Goal: Communication & Community: Answer question/provide support

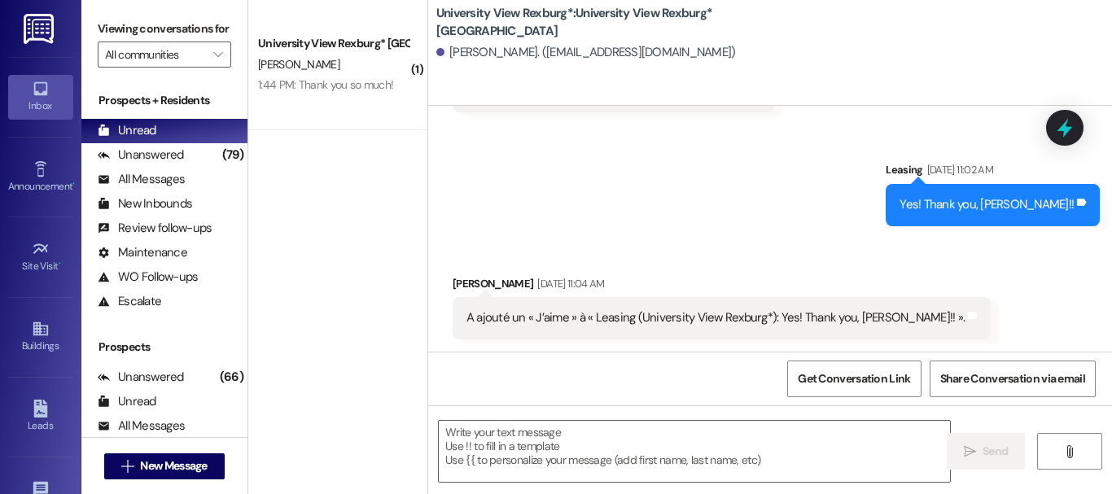
scroll to position [1242, 0]
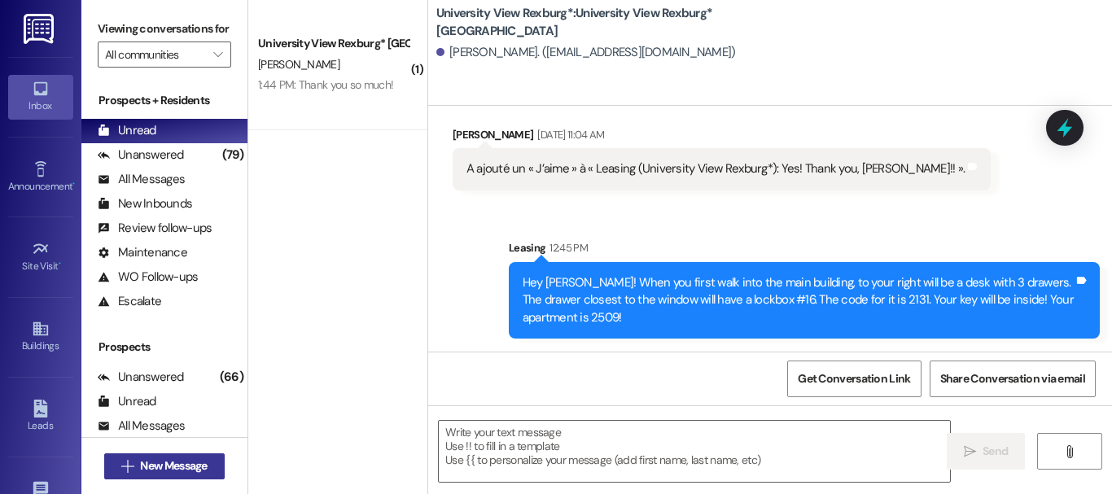
click at [155, 470] on span "New Message" at bounding box center [173, 465] width 67 height 17
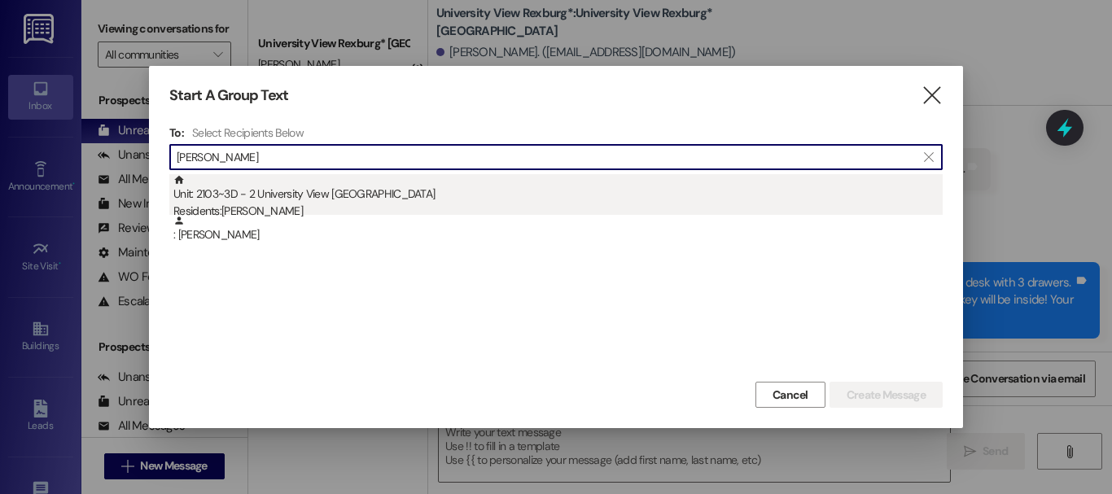
type input "[PERSON_NAME]"
click at [359, 208] on div "Residents: [PERSON_NAME]" at bounding box center [557, 211] width 769 height 17
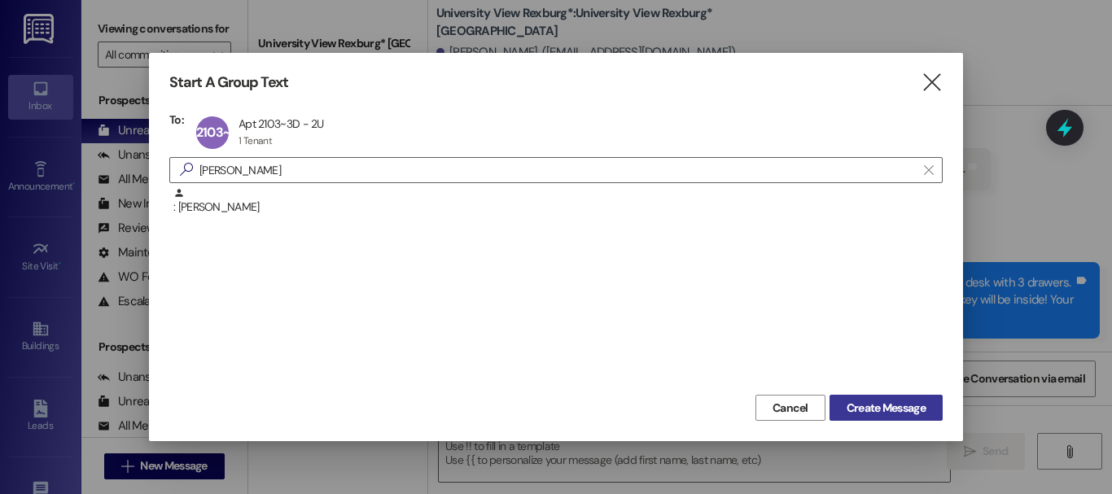
click at [920, 411] on span "Create Message" at bounding box center [885, 408] width 79 height 17
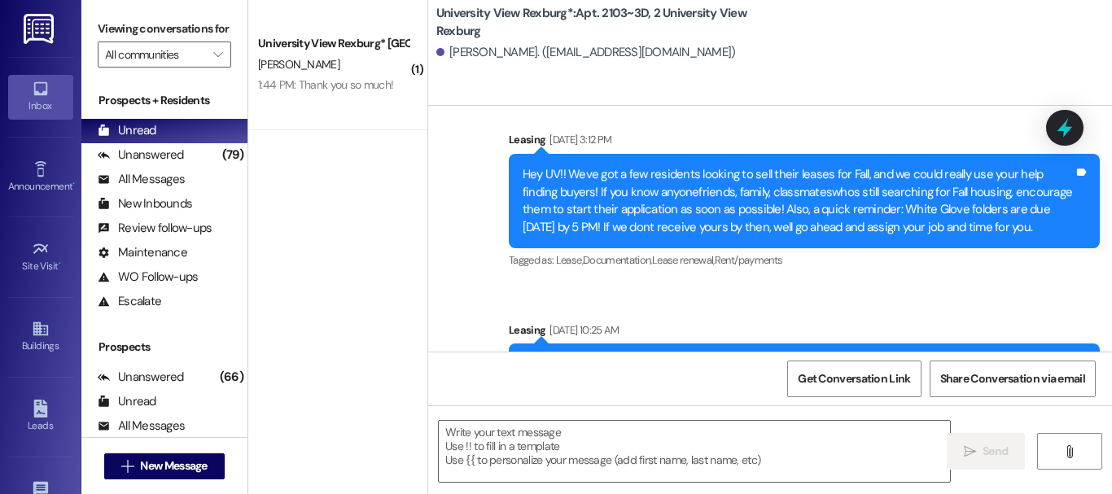
scroll to position [48317, 0]
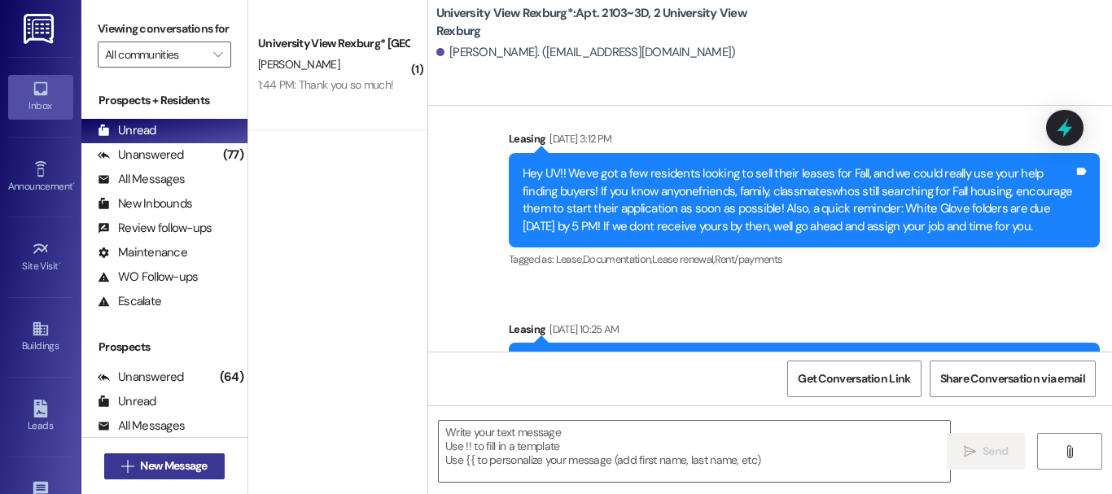
click at [205, 463] on span "New Message" at bounding box center [173, 465] width 67 height 17
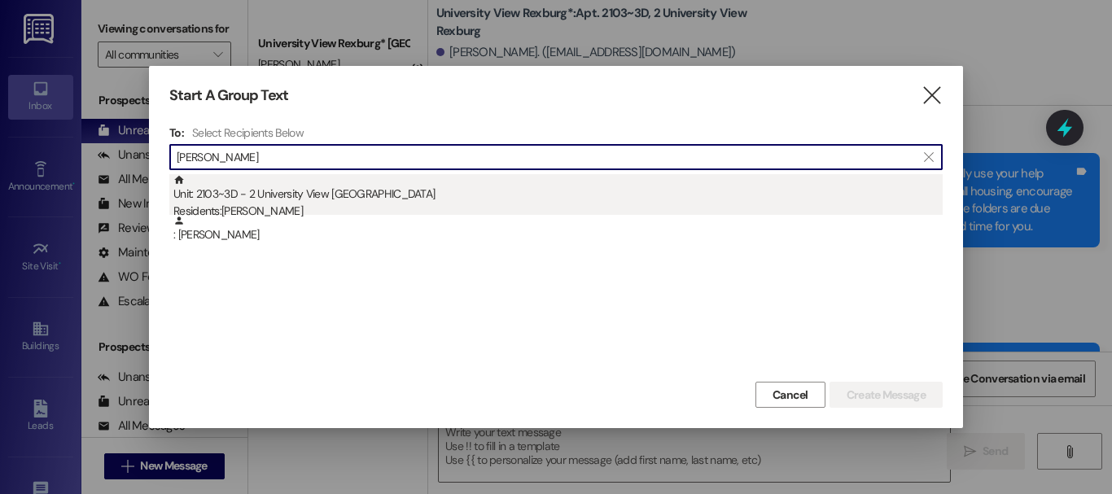
type input "[PERSON_NAME]"
click at [491, 198] on div "Unit: 2103~3D - 2 University View Rexburg Residents: [PERSON_NAME]" at bounding box center [557, 197] width 769 height 46
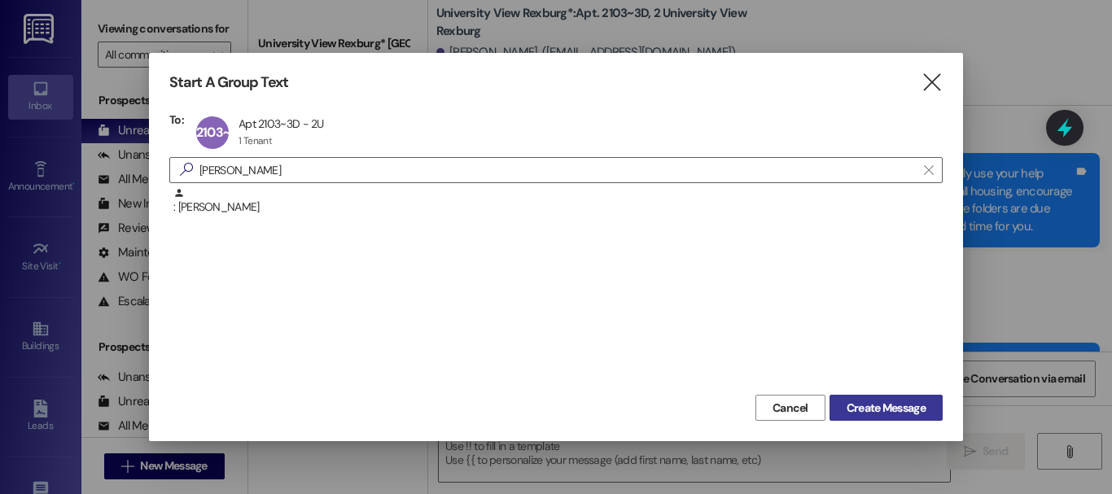
click at [902, 404] on span "Create Message" at bounding box center [885, 408] width 79 height 17
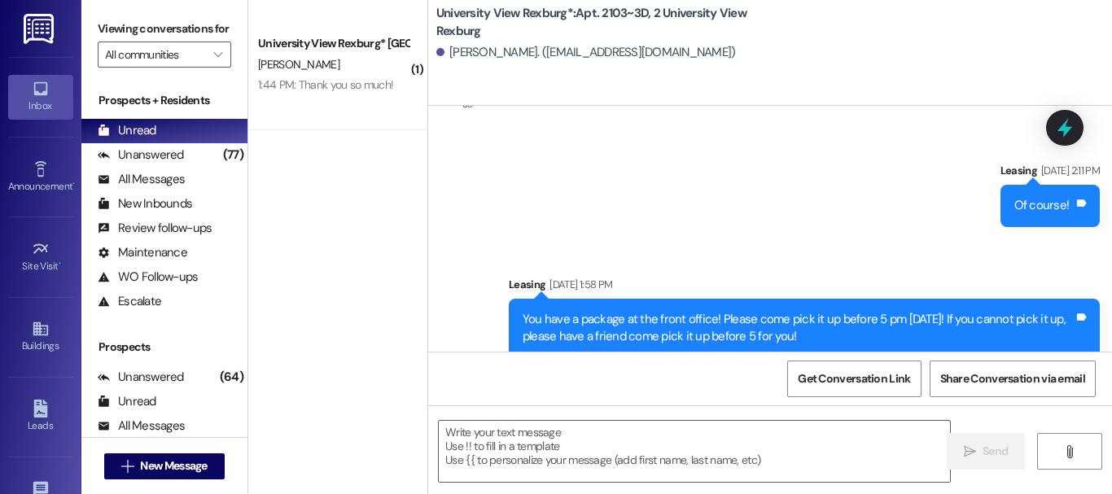
scroll to position [44572, 0]
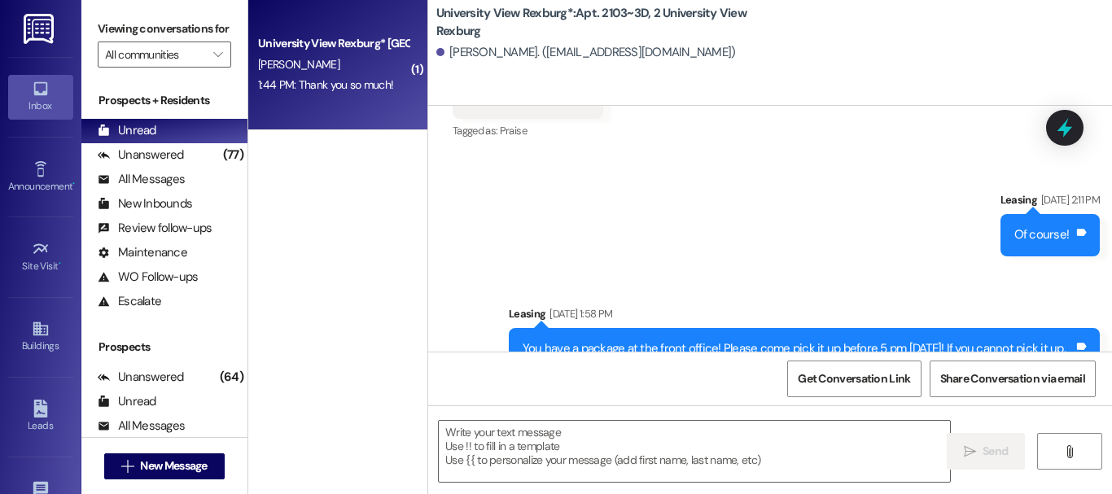
click at [352, 83] on div "1:44 PM: Thank you so much! 1:44 PM: Thank you so much!" at bounding box center [325, 84] width 135 height 15
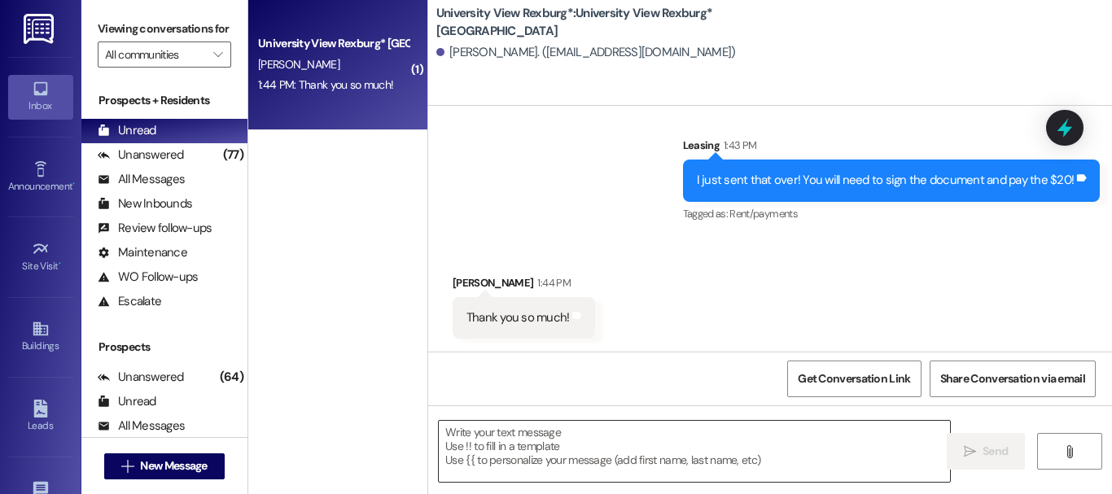
scroll to position [2, 0]
click at [658, 441] on textarea at bounding box center [694, 451] width 511 height 61
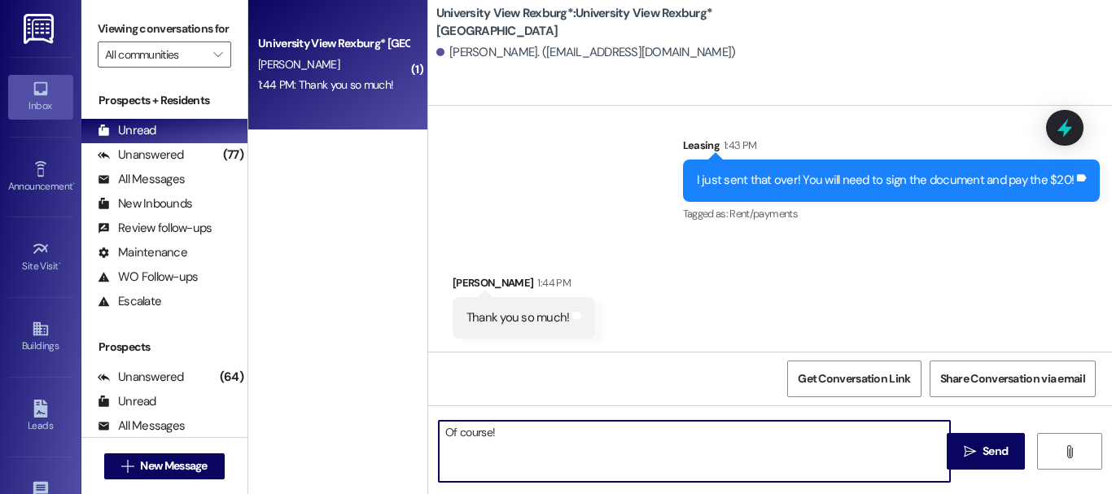
type textarea "Of course!!"
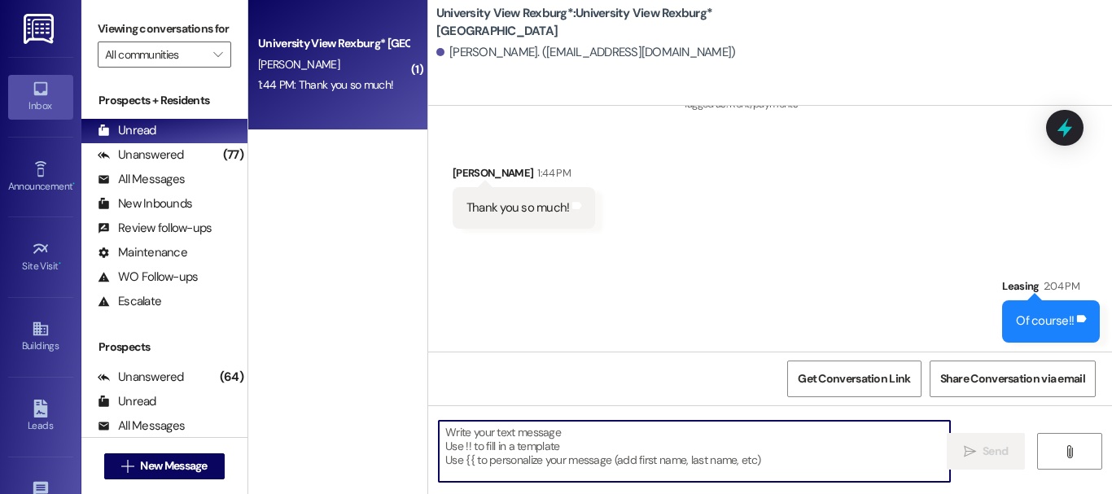
scroll to position [1061, 0]
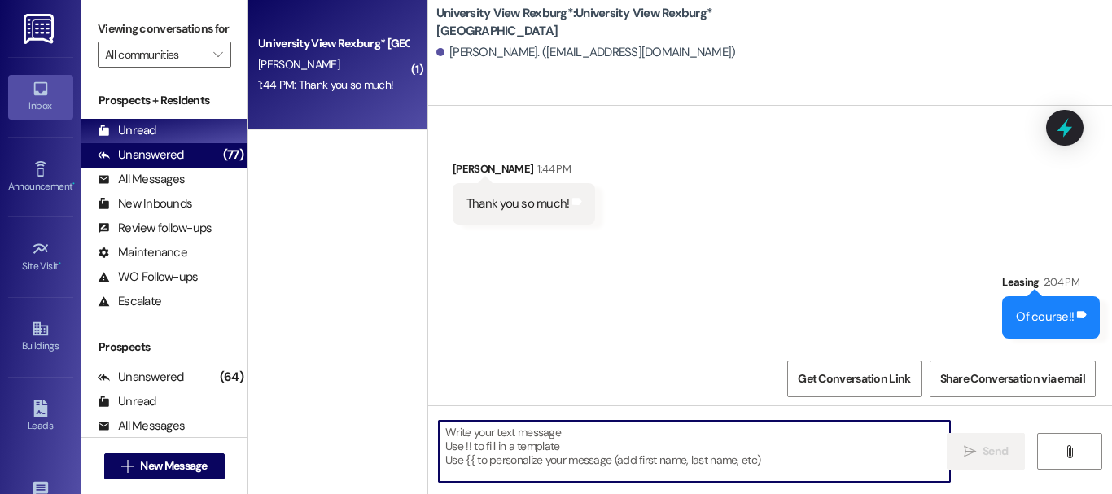
click at [219, 168] on div "(77)" at bounding box center [233, 154] width 28 height 25
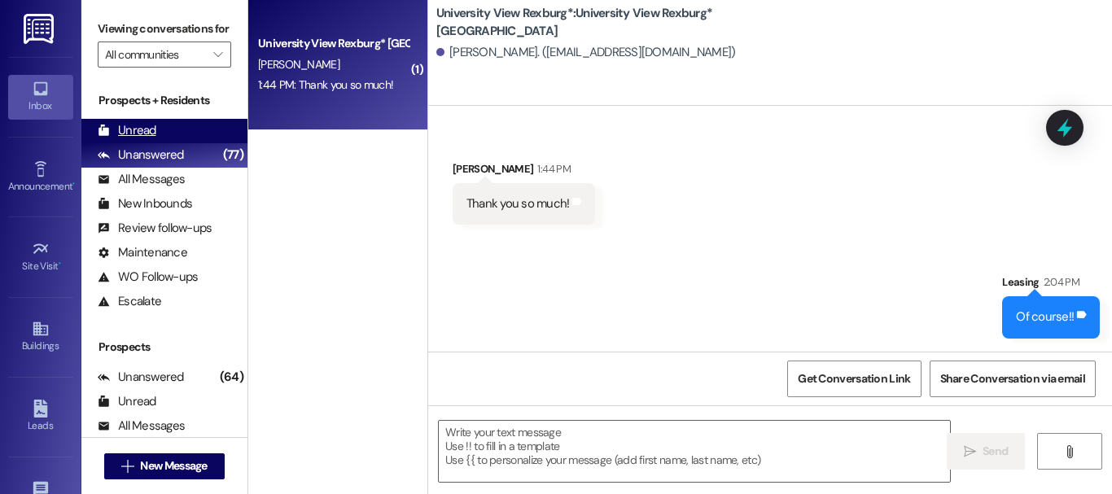
click at [202, 143] on div "Unread (0)" at bounding box center [164, 131] width 166 height 24
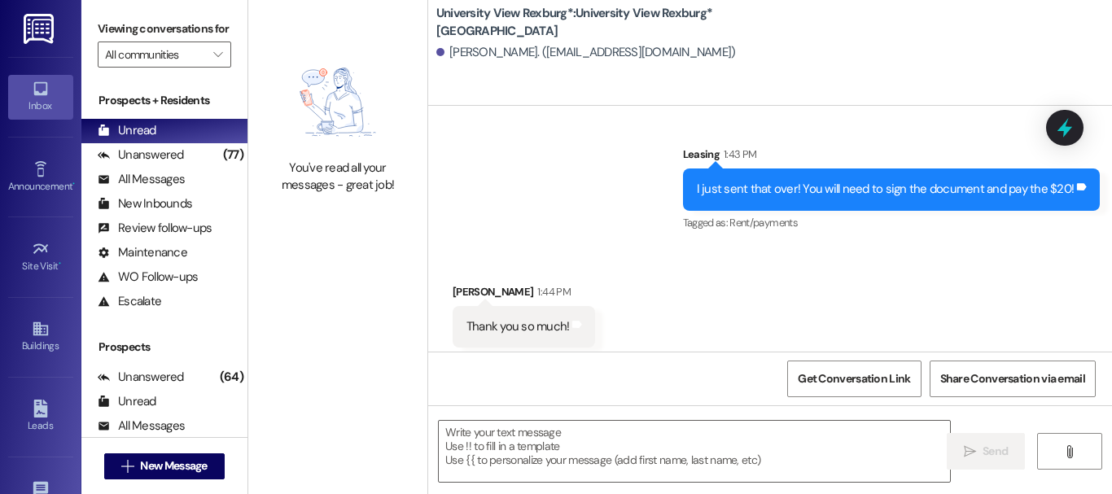
scroll to position [946, 0]
